Goal: Find specific page/section: Find specific page/section

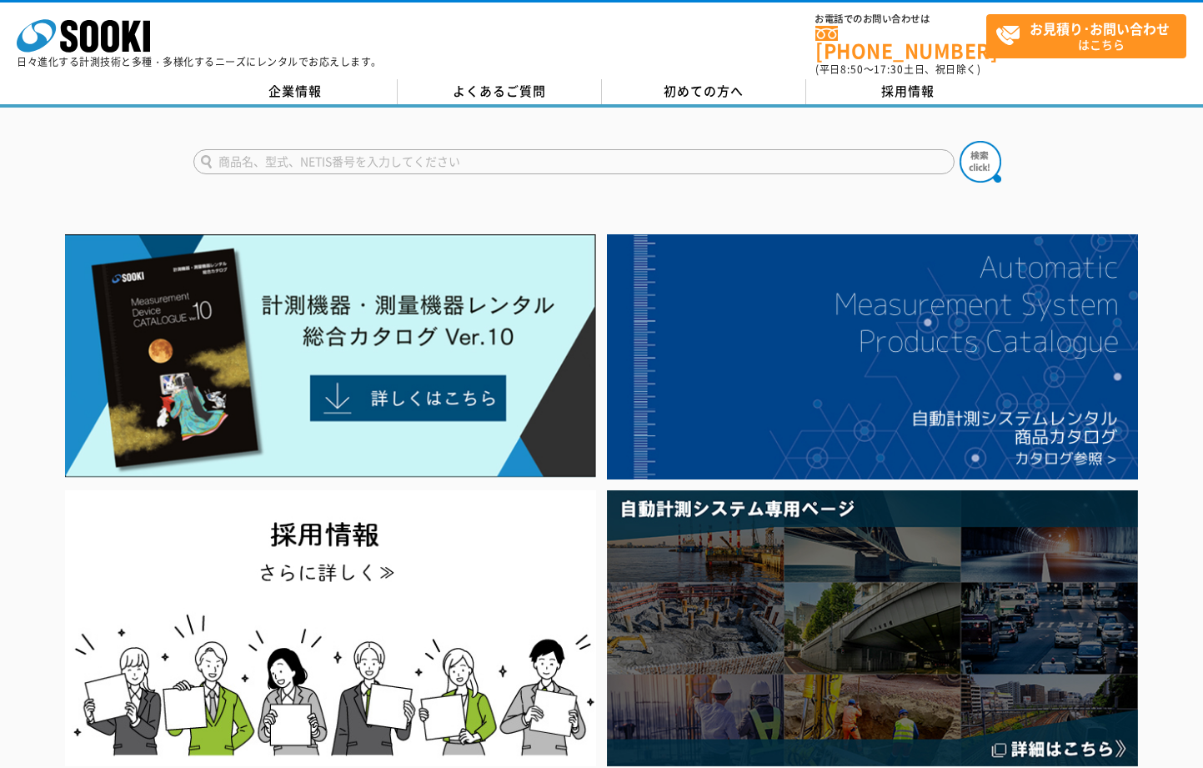
click at [323, 153] on input "text" at bounding box center [573, 161] width 761 height 25
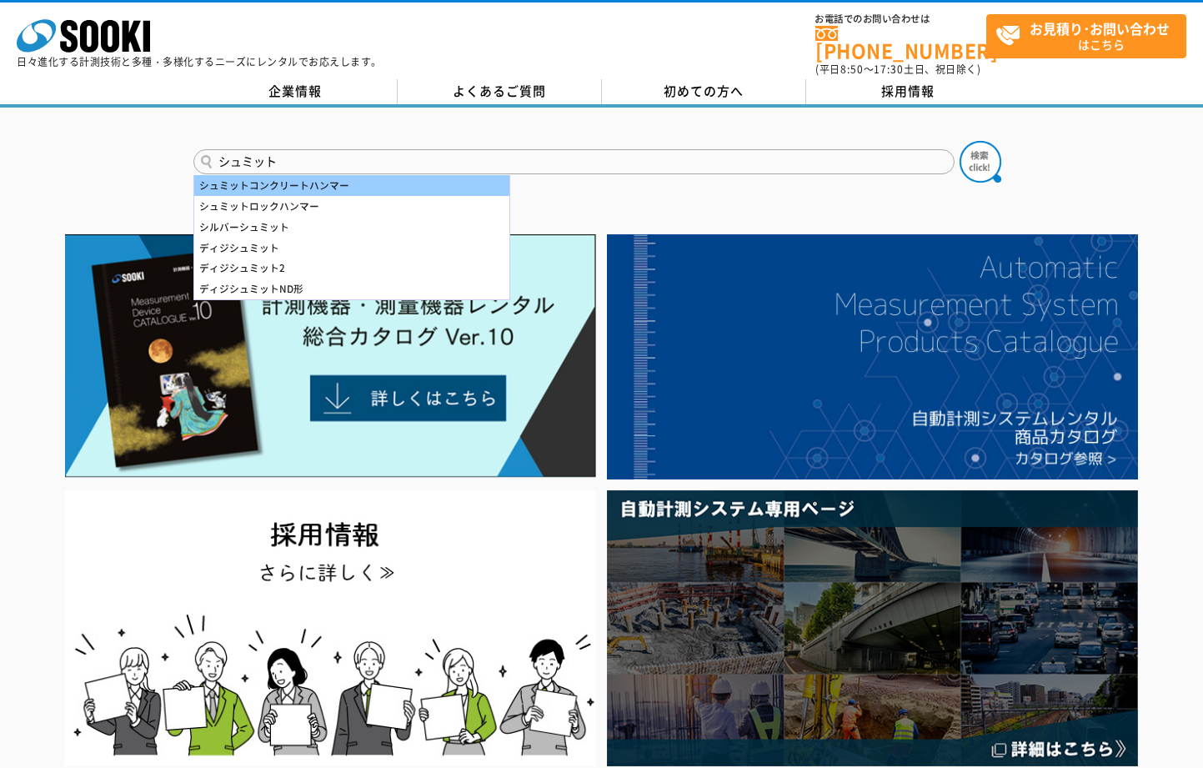
click at [266, 175] on div "シュミットコンクリートハンマー" at bounding box center [351, 185] width 315 height 21
type input "シュミットコンクリートハンマー"
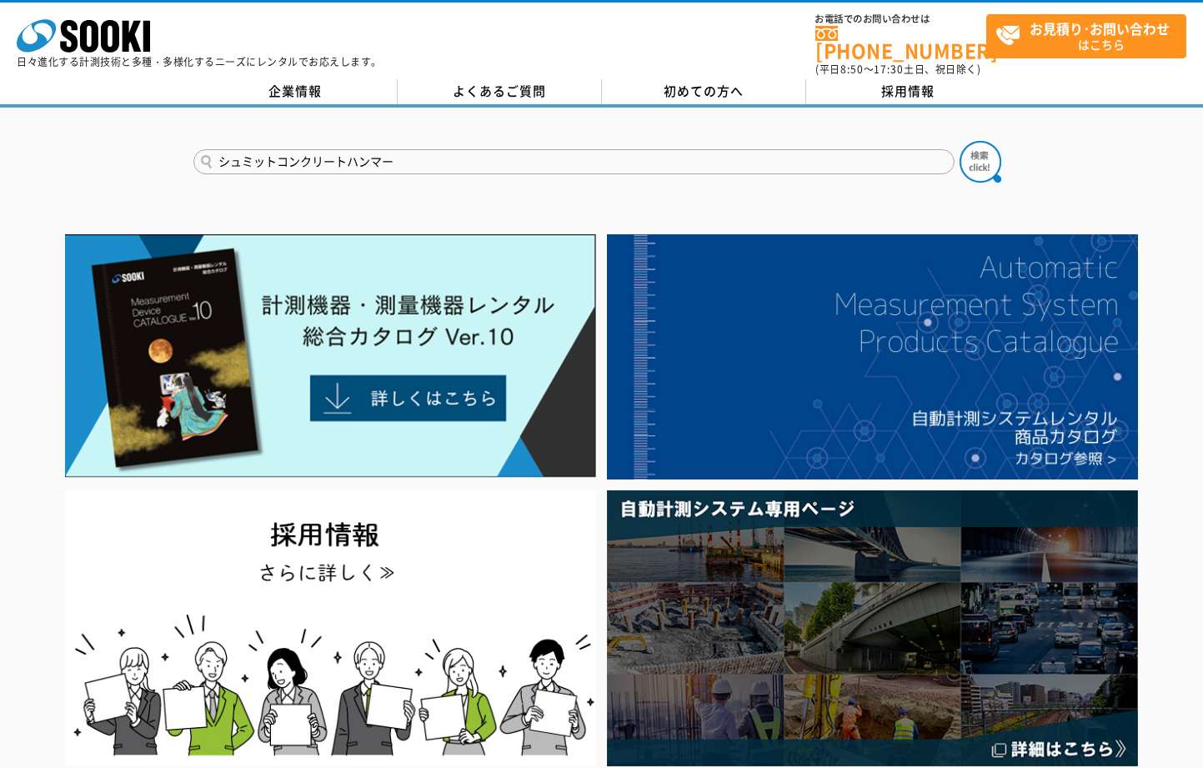
click at [959, 141] on button at bounding box center [980, 162] width 42 height 42
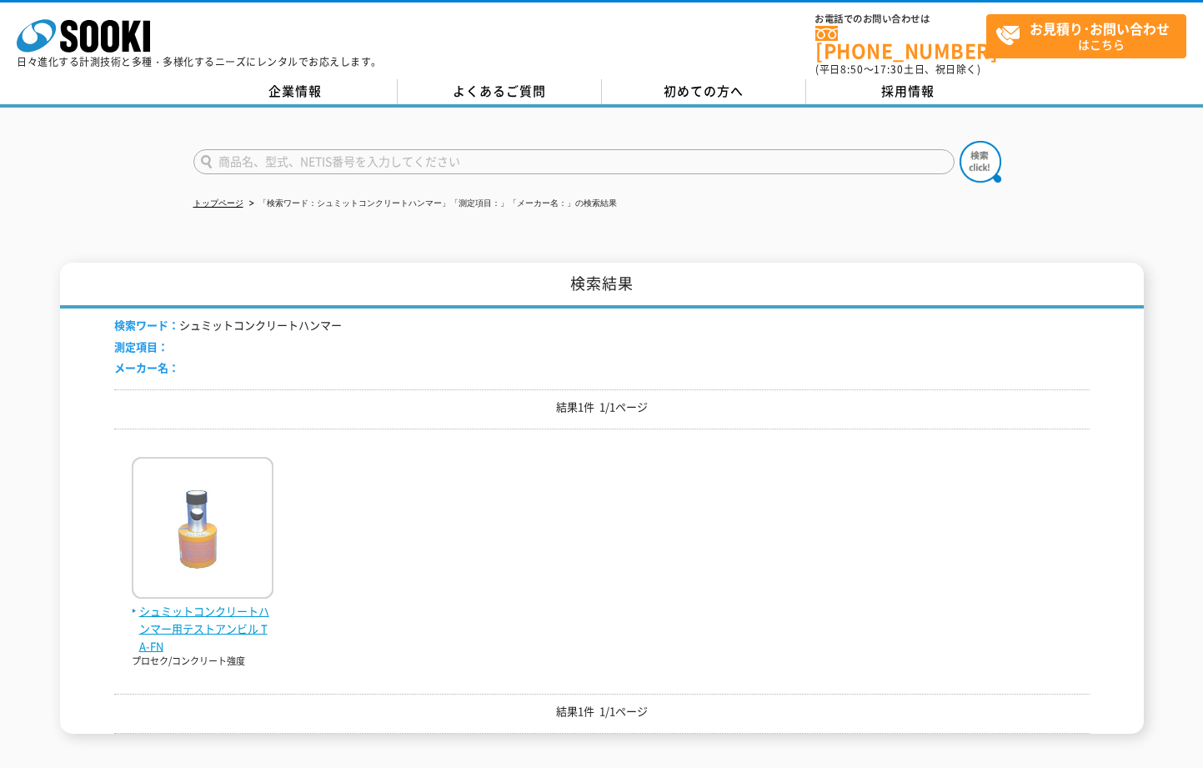
click at [183, 606] on span "シュミットコンクリートハンマー用テストアンビル TA-FN" at bounding box center [203, 629] width 142 height 52
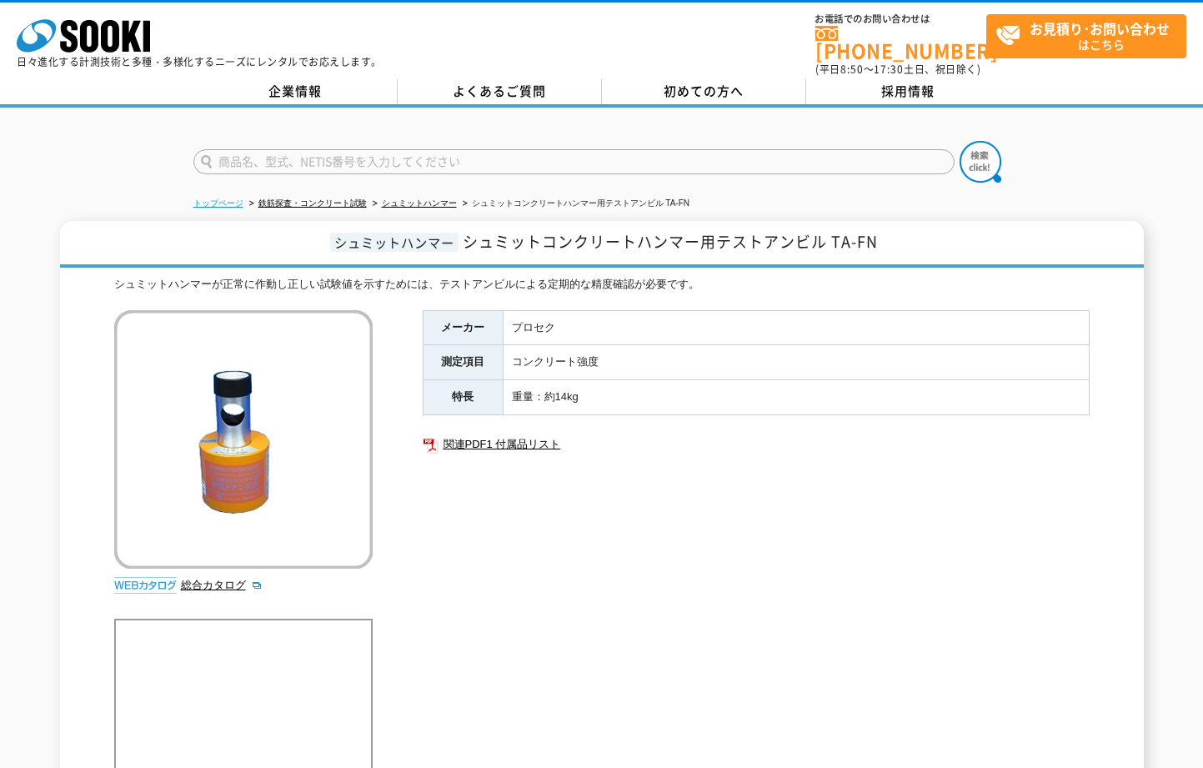
click at [223, 198] on link "トップページ" at bounding box center [218, 202] width 50 height 9
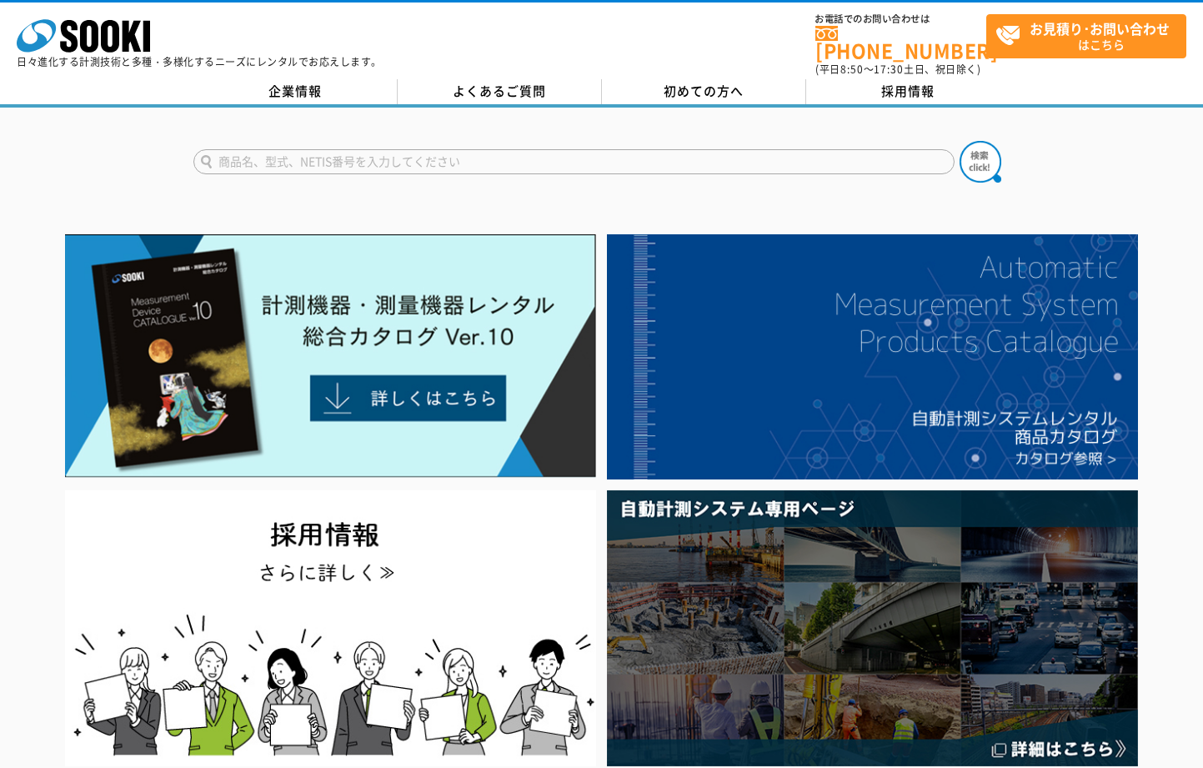
click at [347, 149] on input "text" at bounding box center [573, 161] width 761 height 25
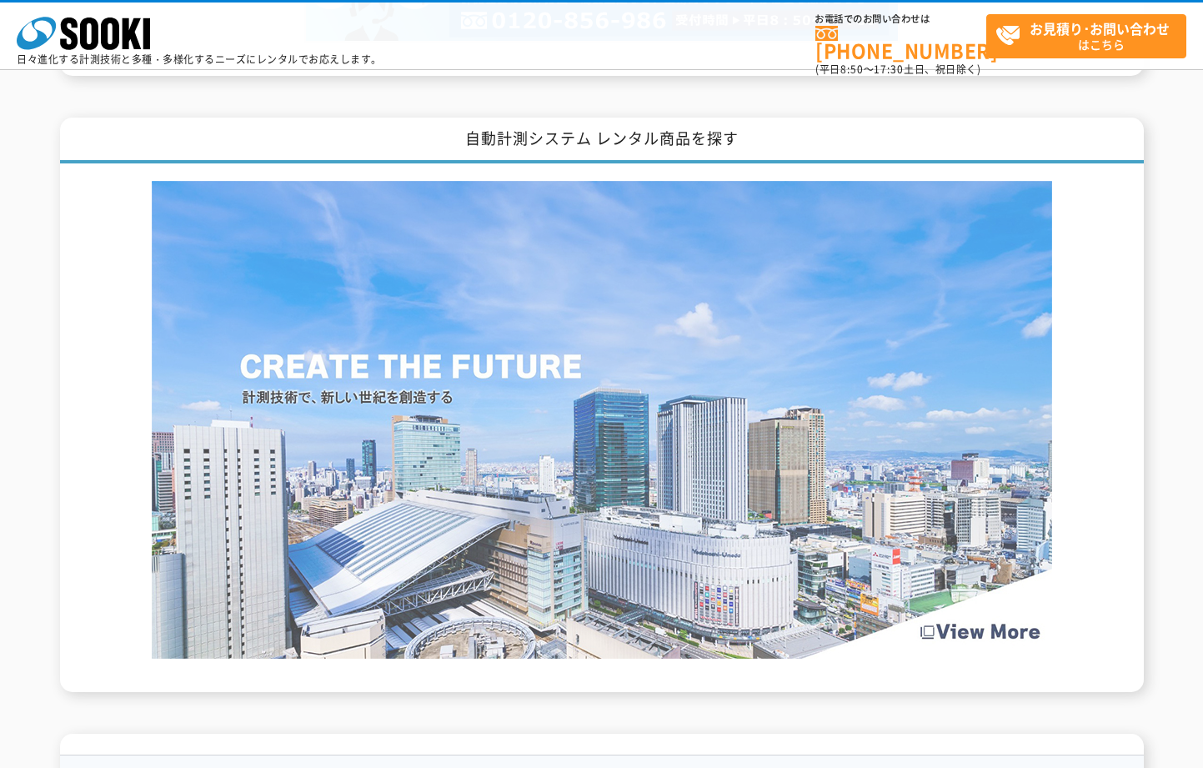
scroll to position [1917, 0]
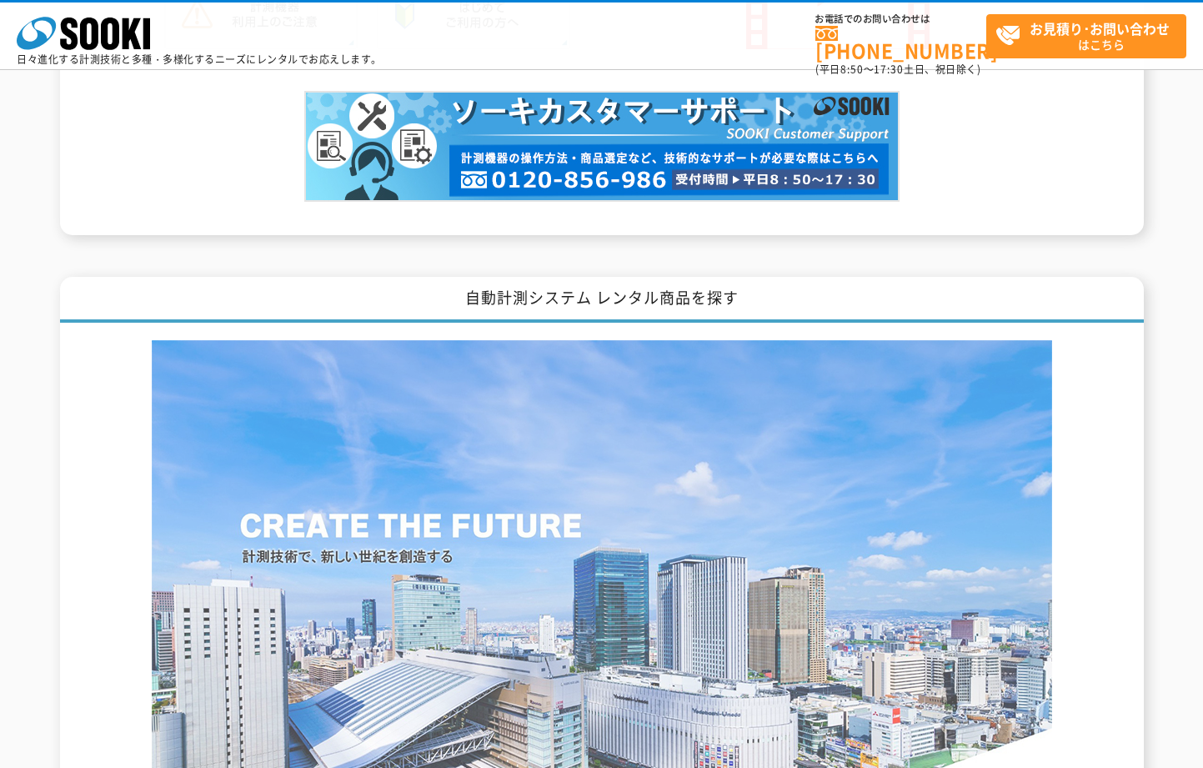
type input "商品名、型式、NETIS番号を入力してください"
click at [565, 381] on img at bounding box center [602, 579] width 900 height 478
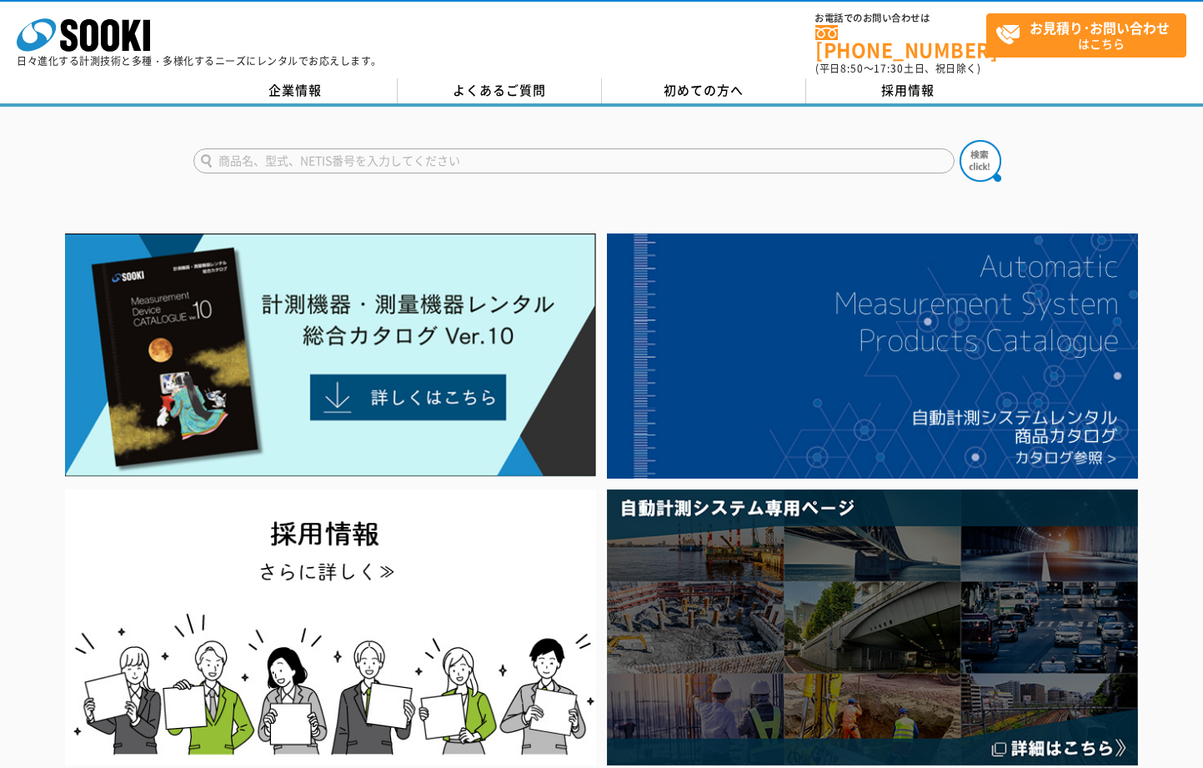
scroll to position [0, 0]
